Goal: Information Seeking & Learning: Check status

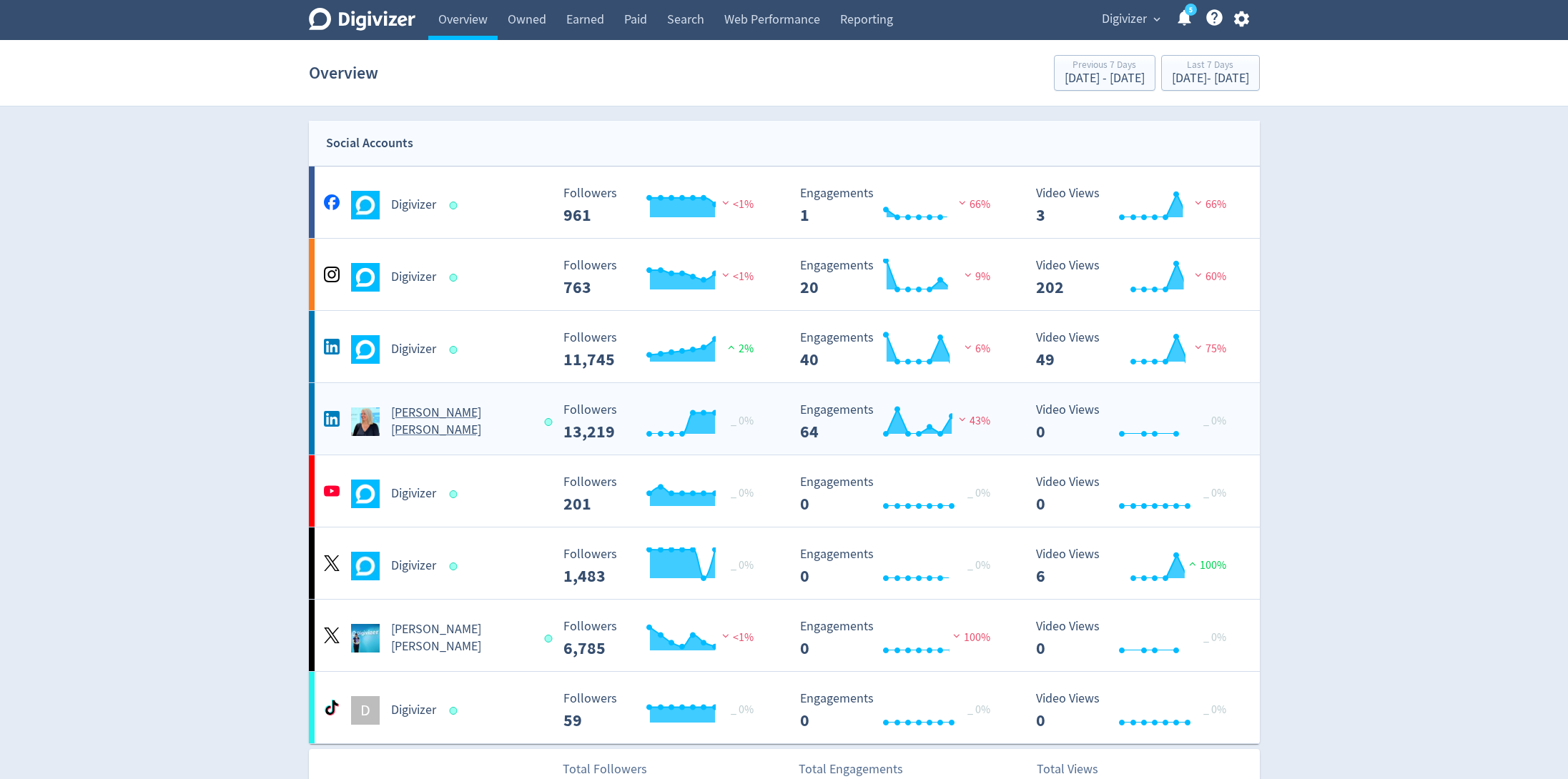
click at [524, 414] on div "[PERSON_NAME] [PERSON_NAME]" at bounding box center [435, 421] width 231 height 34
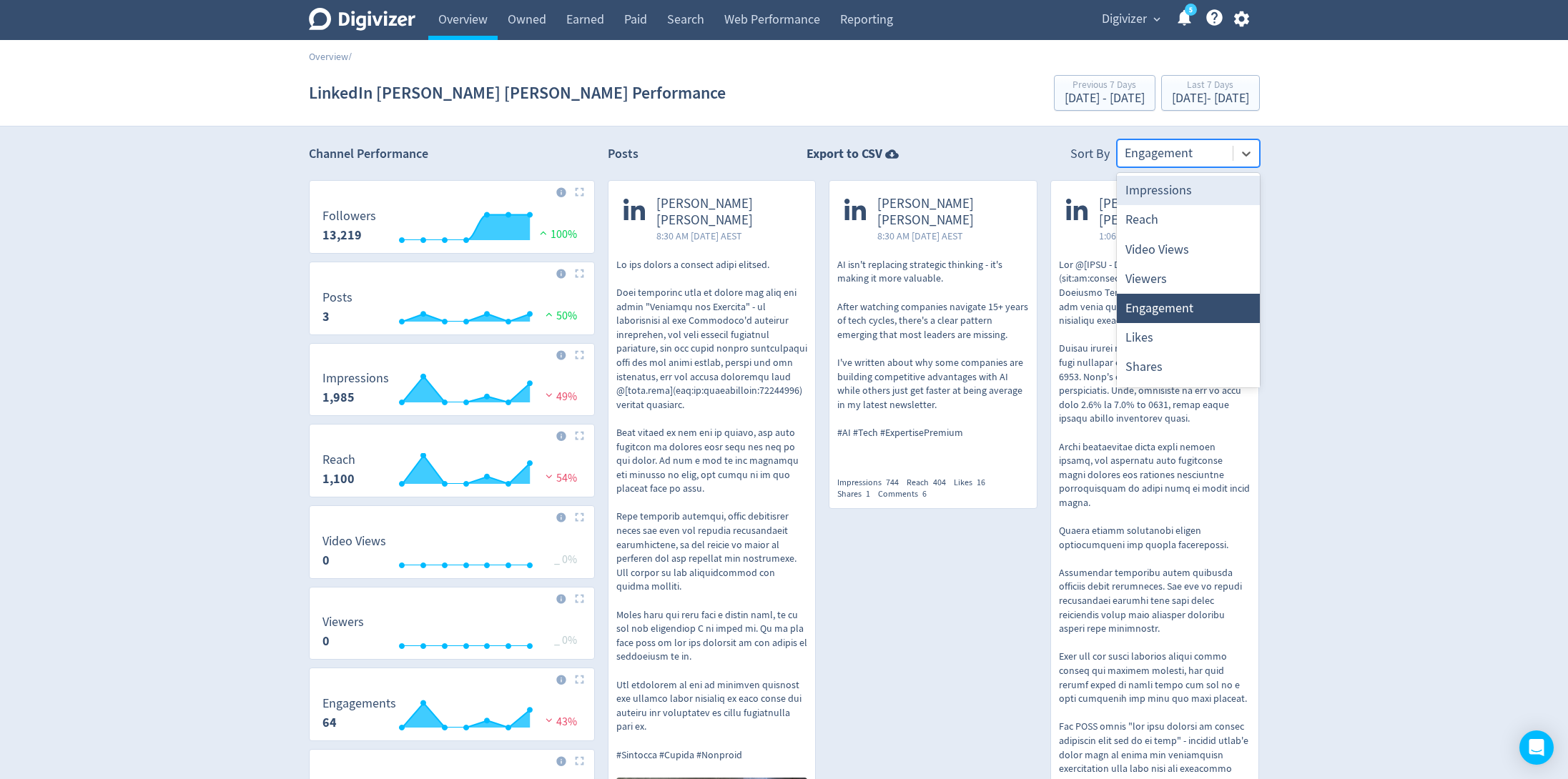
click at [1203, 154] on div at bounding box center [1175, 154] width 101 height 21
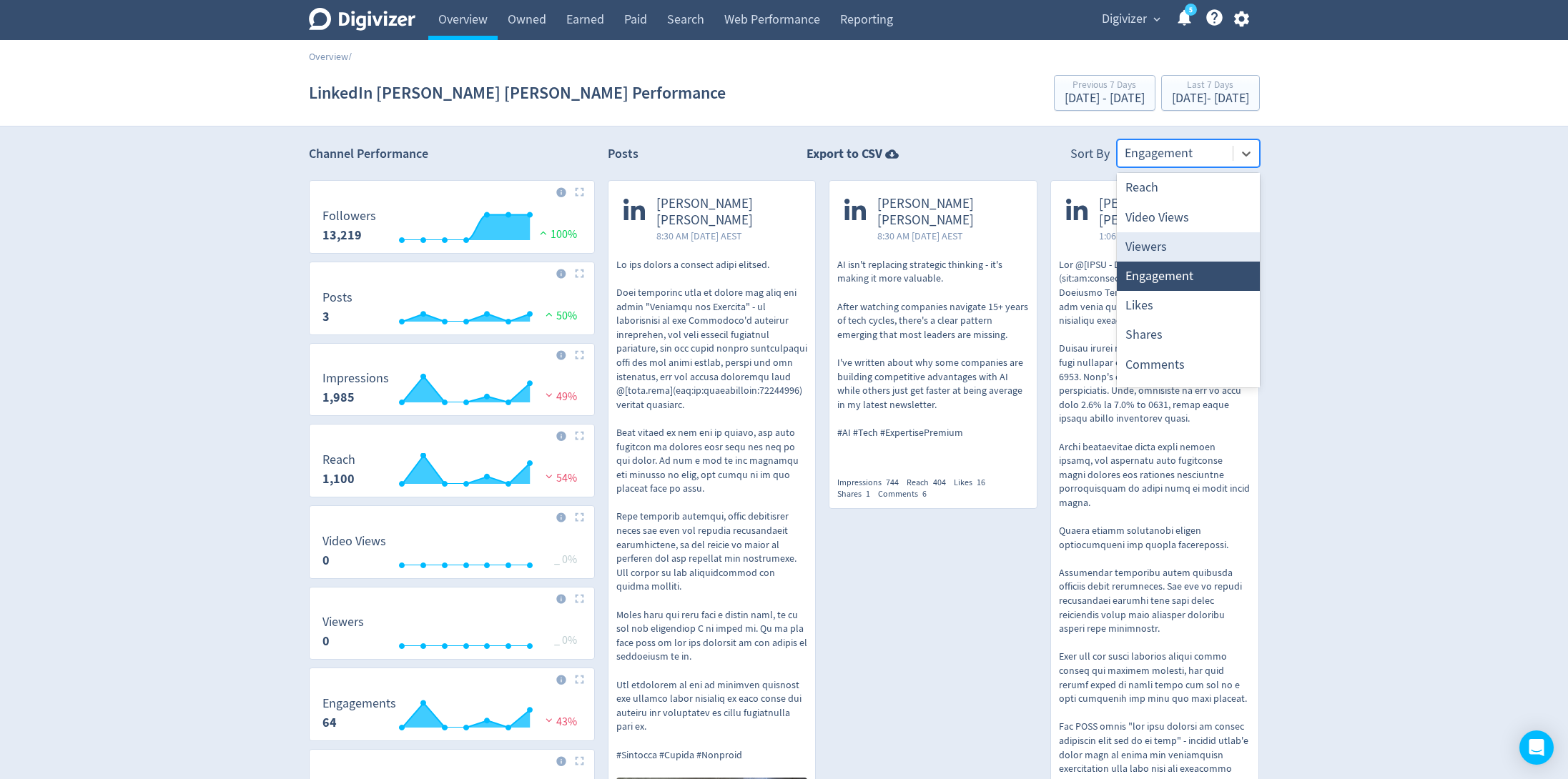
scroll to position [56, 0]
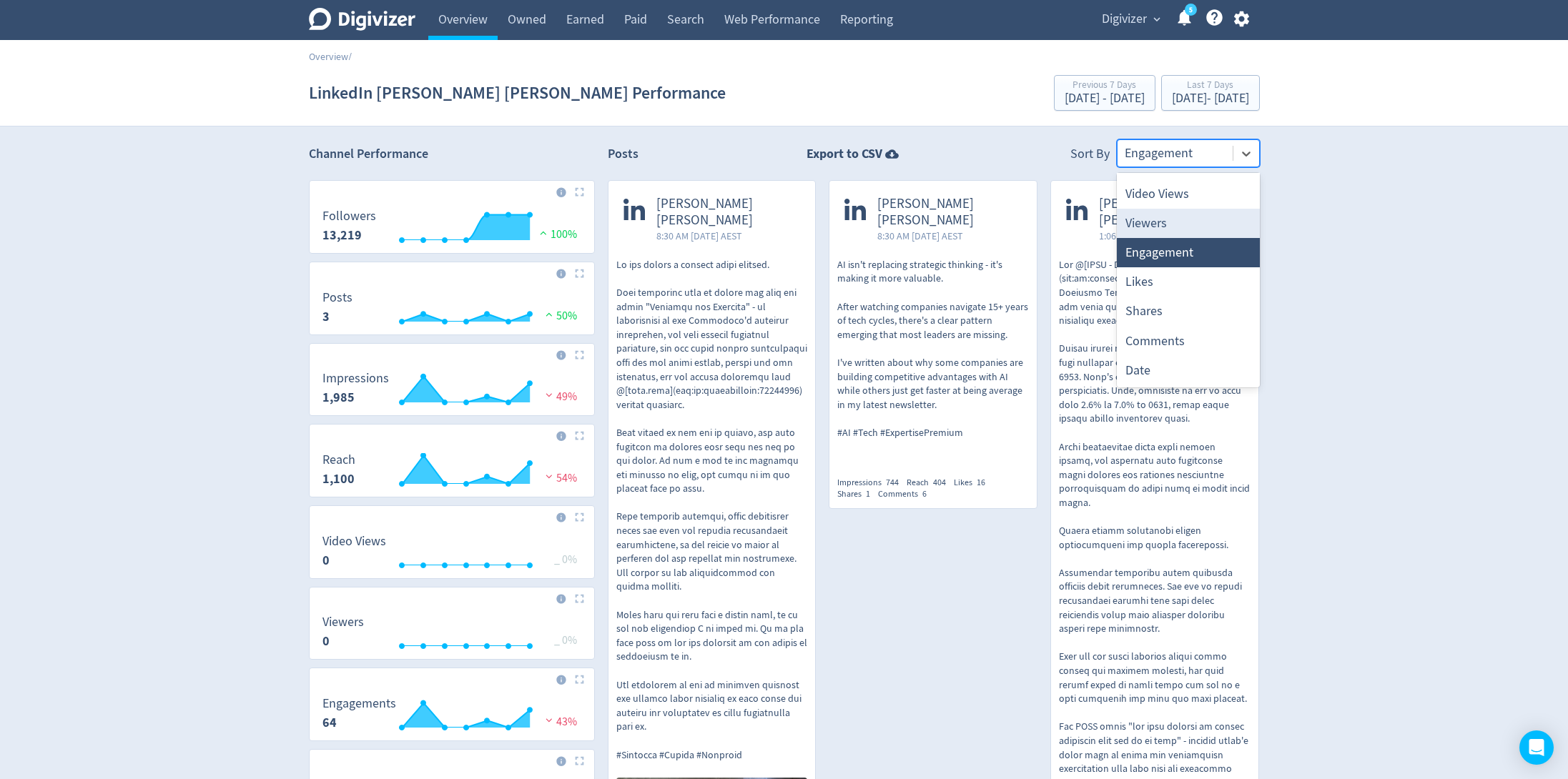
click at [1341, 270] on div "Digivizer Logo [PERSON_NAME] Logo Overview Owned Earned Paid Search Web Perform…" at bounding box center [784, 573] width 1568 height 1147
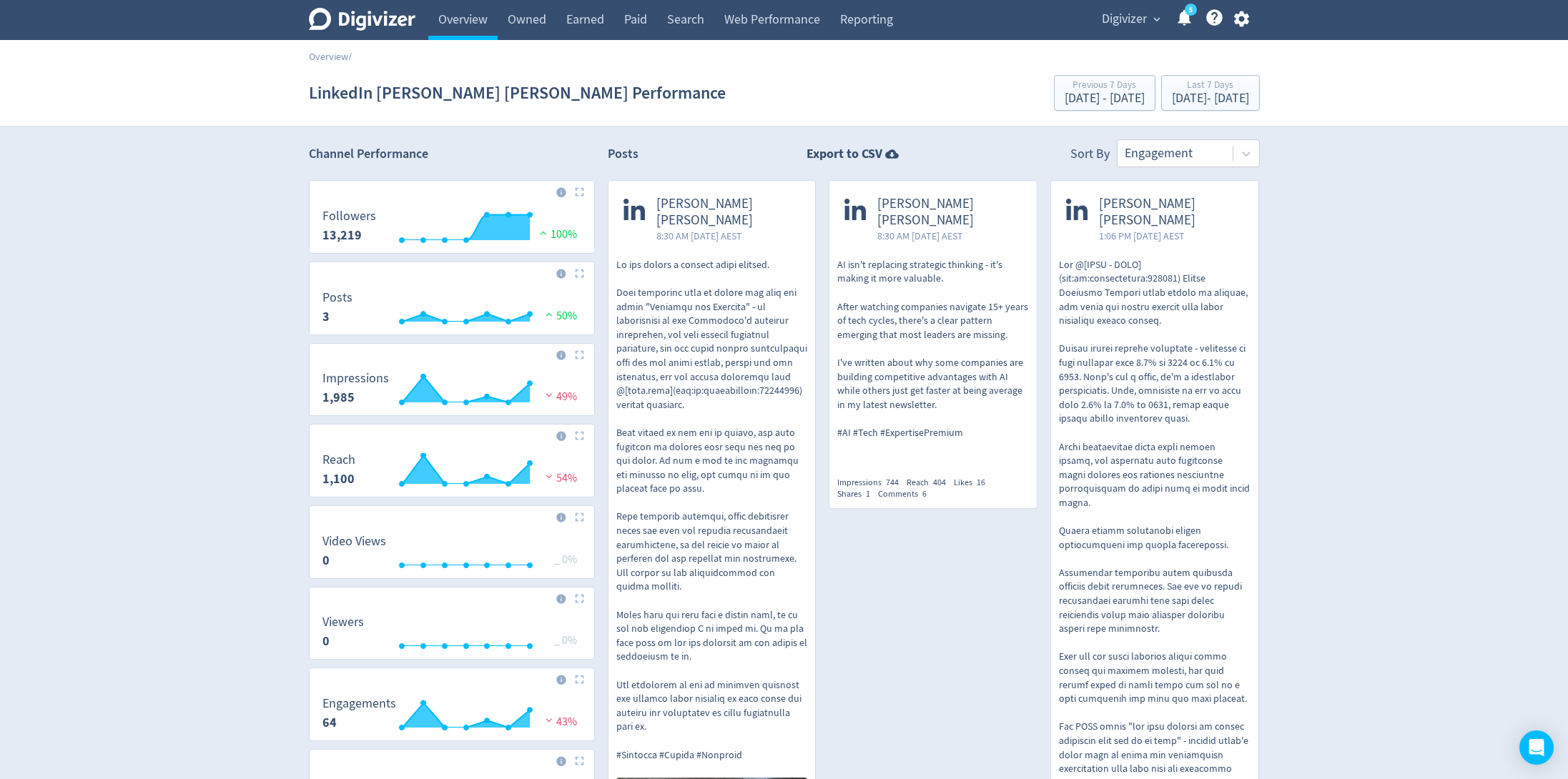
scroll to position [354, 0]
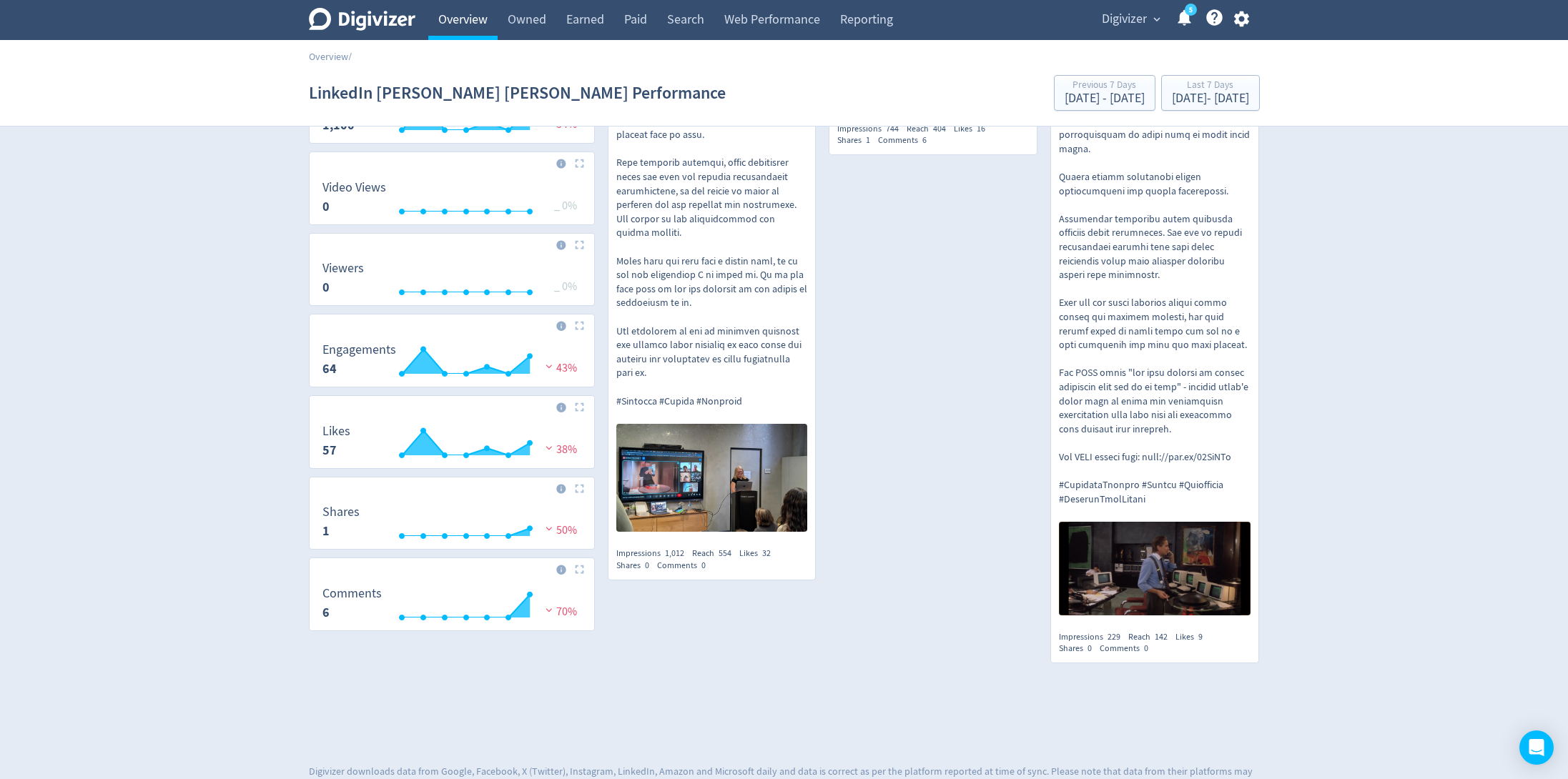
click at [477, 17] on link "Overview" at bounding box center [462, 20] width 69 height 40
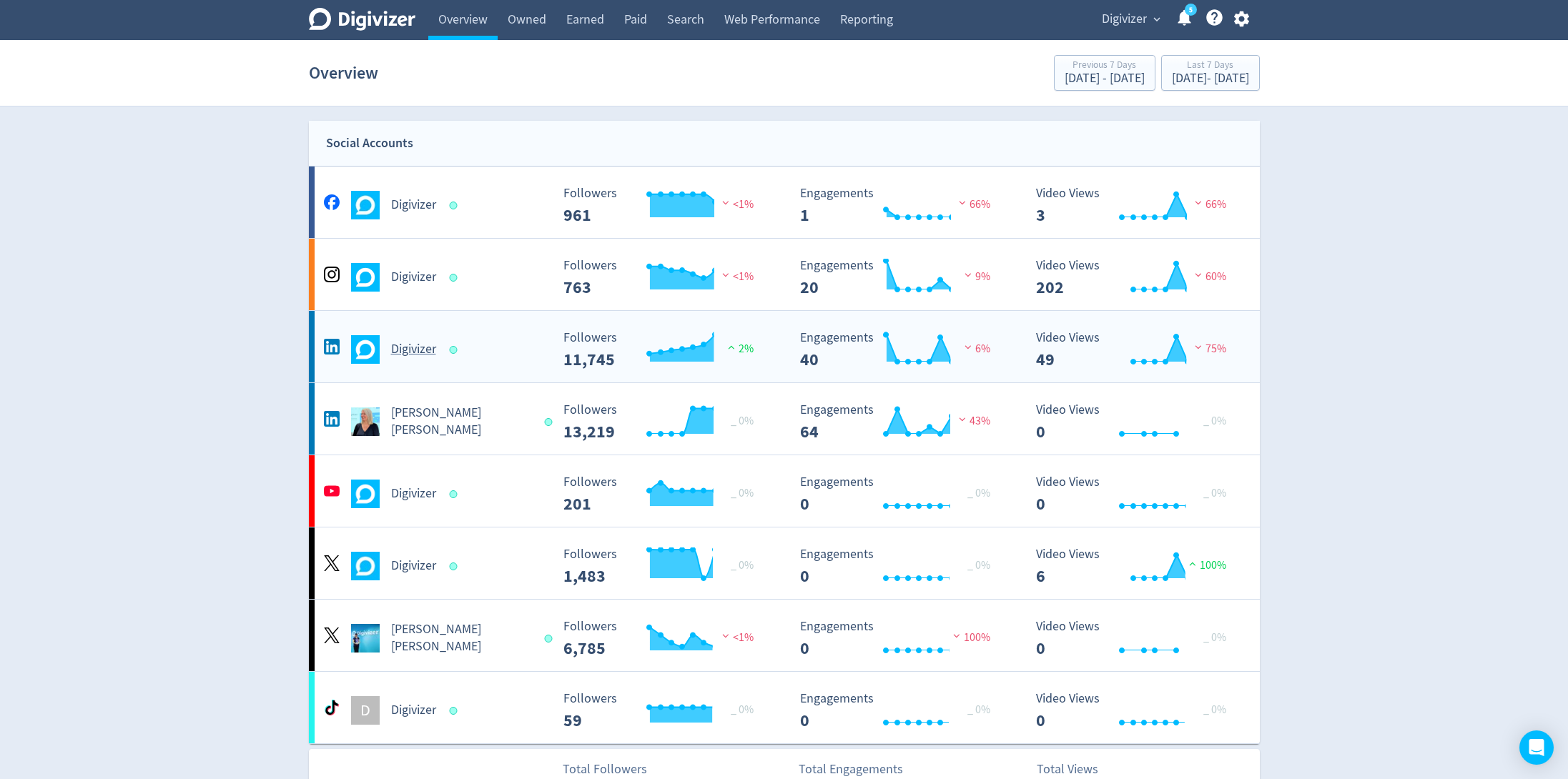
click at [519, 359] on div "Digivizer" at bounding box center [435, 349] width 231 height 29
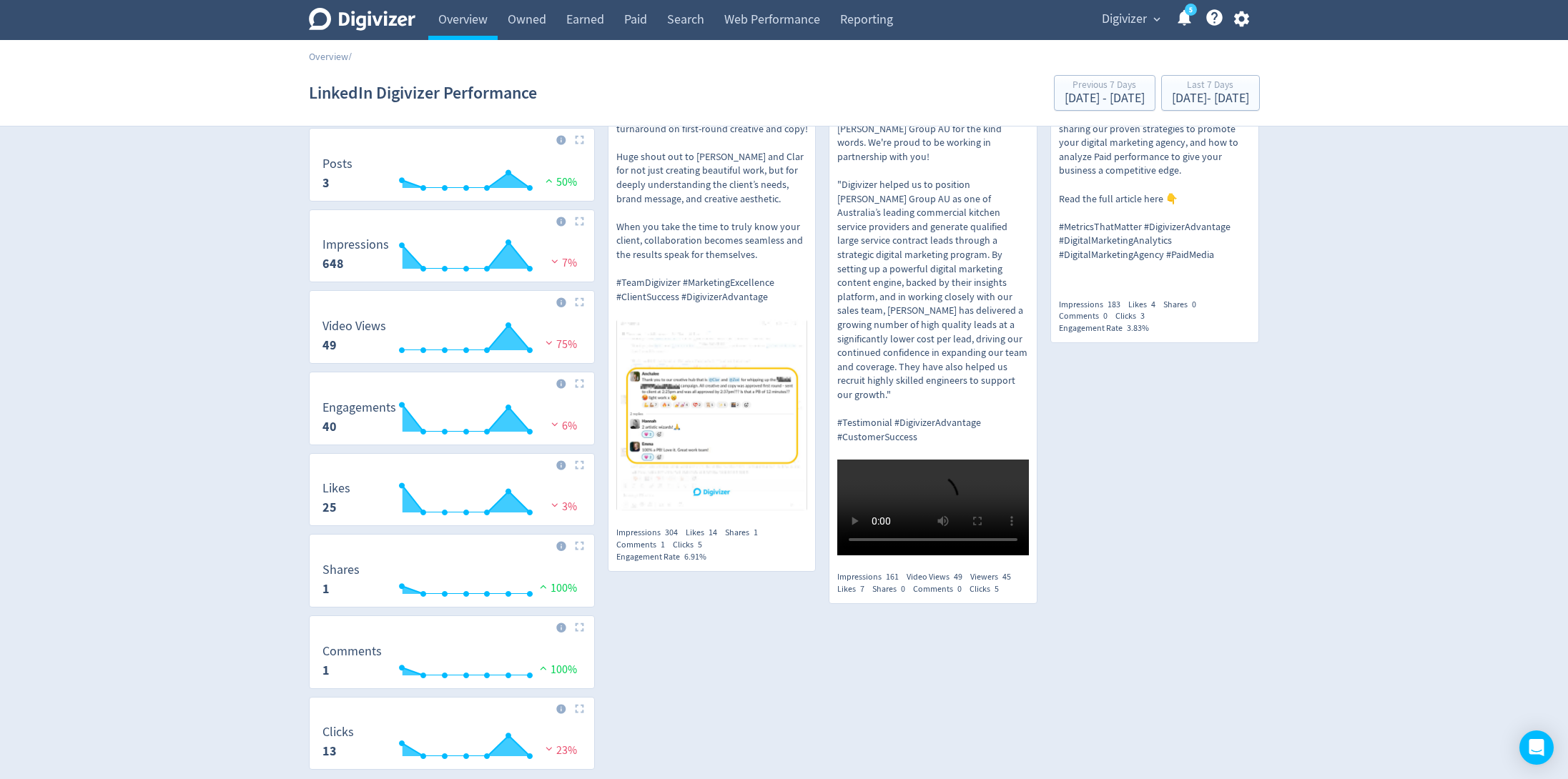
scroll to position [204, 0]
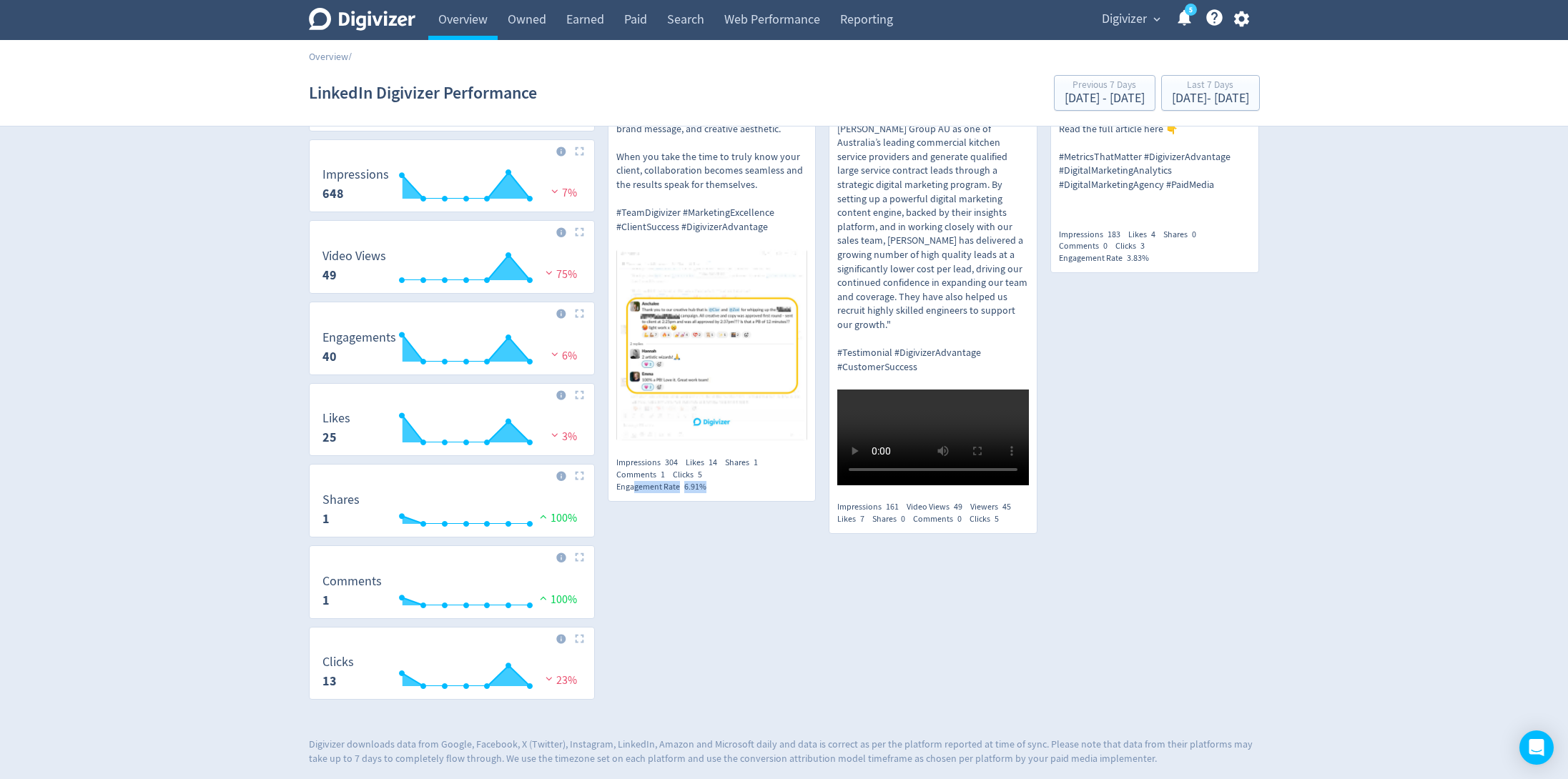
drag, startPoint x: 732, startPoint y: 487, endPoint x: 635, endPoint y: 492, distance: 97.1
click at [635, 492] on div "Impressions 304 Likes 14 Shares 1 Comments 1 Clicks 5 Engagement Rate 6.91%" at bounding box center [712, 474] width 192 height 36
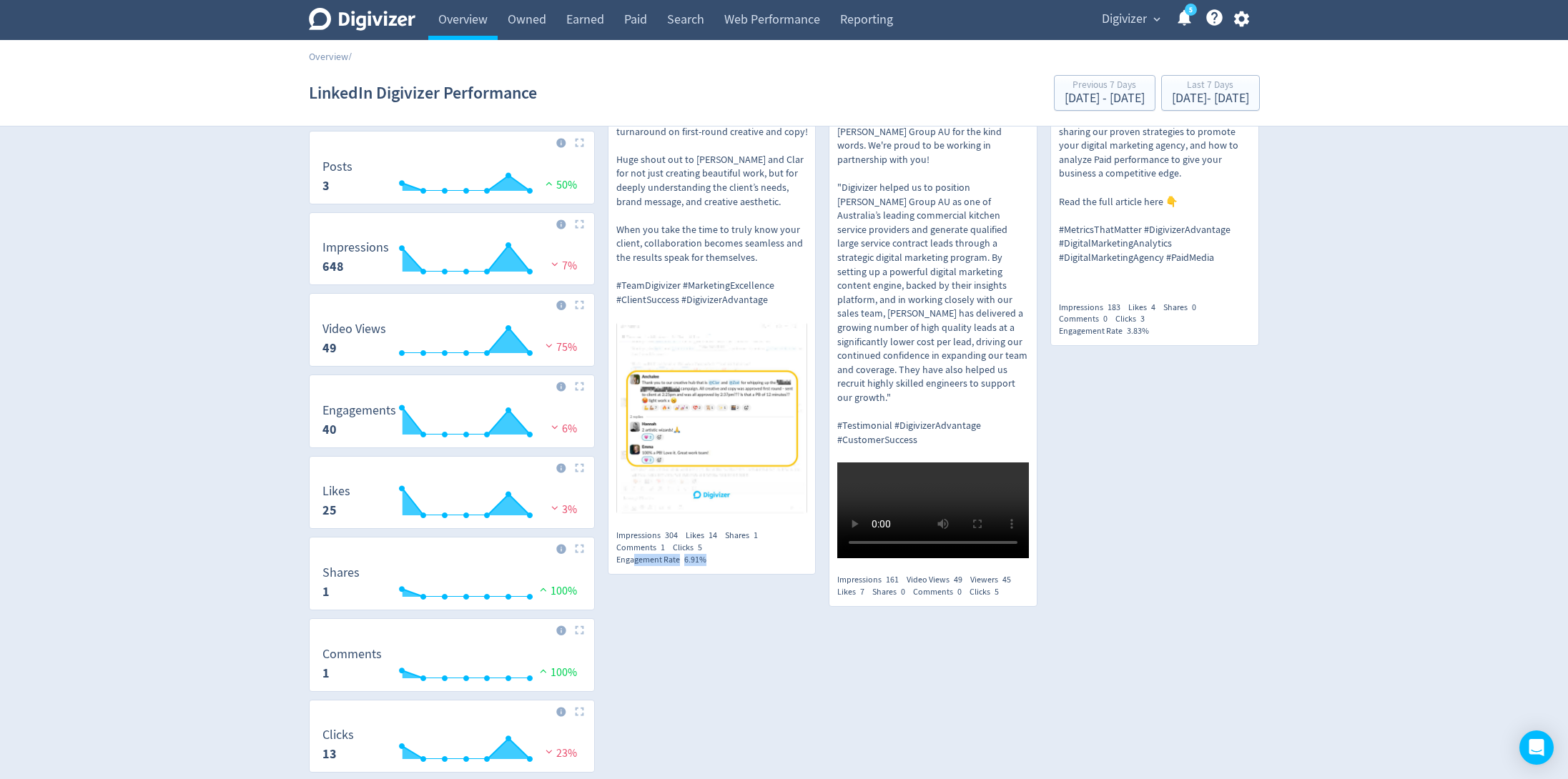
scroll to position [50, 0]
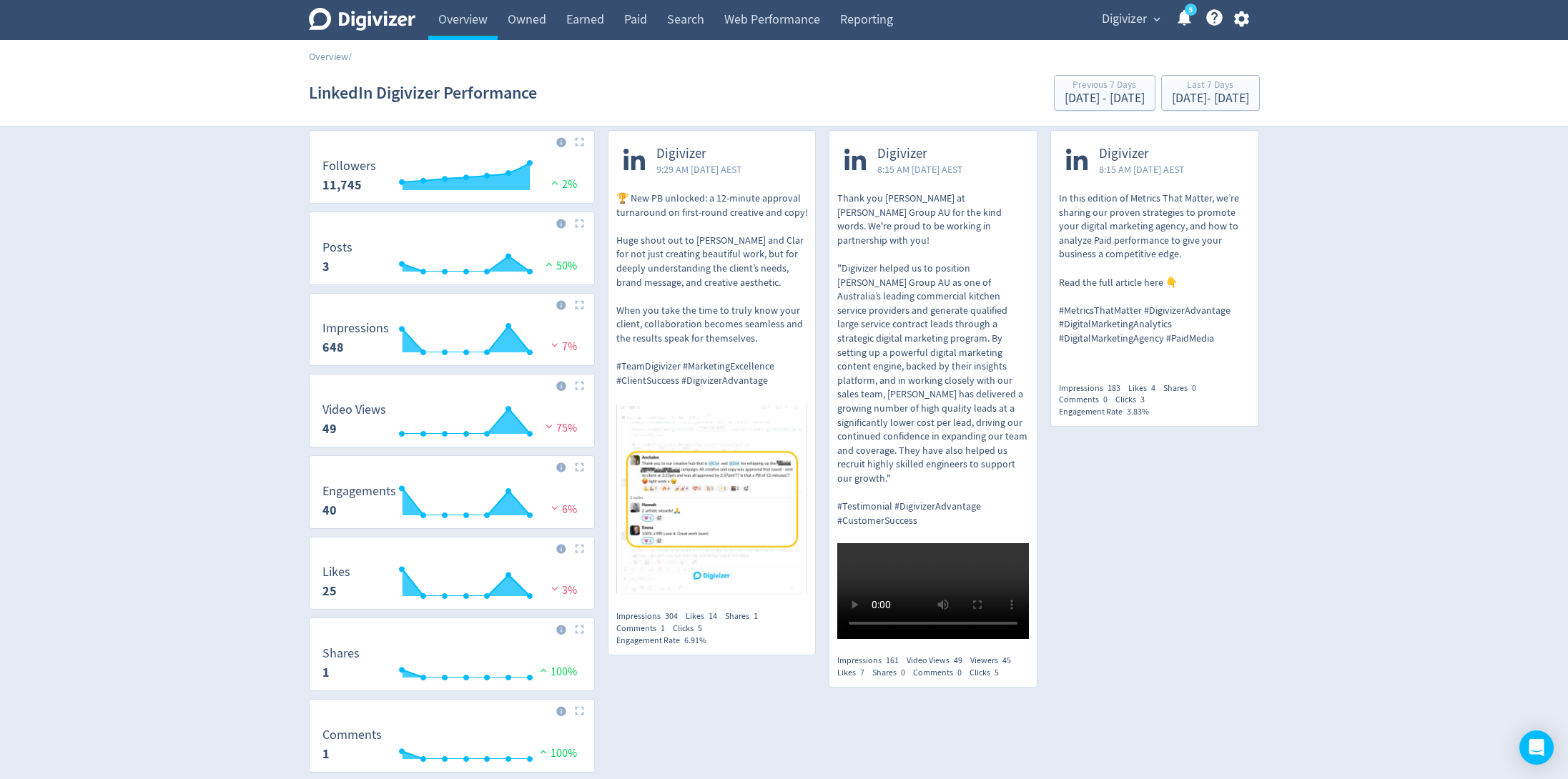
click at [1284, 529] on div "Digivizer Logo [PERSON_NAME] Logo Overview Owned Earned Paid Search Web Perform…" at bounding box center [784, 434] width 1568 height 970
